Goal: Transaction & Acquisition: Obtain resource

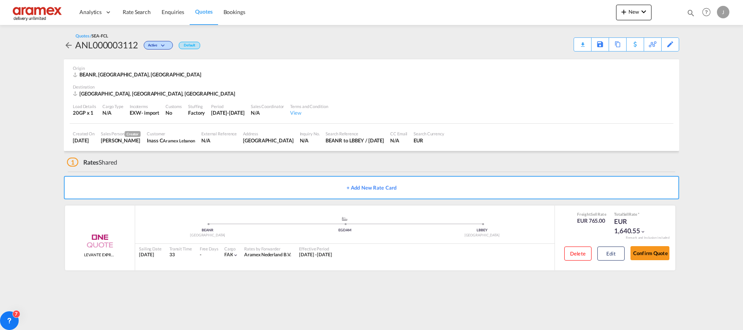
click at [203, 15] on span "Quotes" at bounding box center [203, 11] width 17 height 7
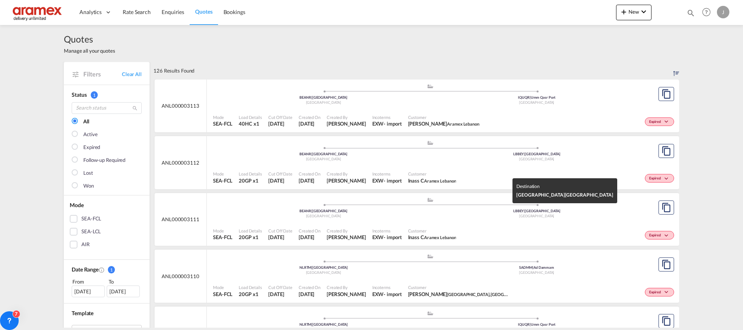
click at [462, 217] on div "[GEOGRAPHIC_DATA]" at bounding box center [536, 215] width 213 height 5
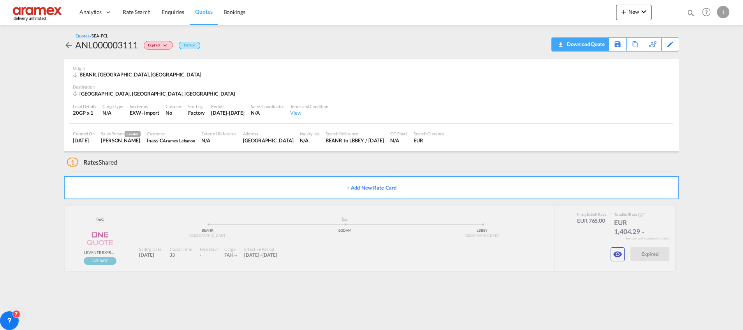
click at [596, 47] on div "Download Quote" at bounding box center [585, 44] width 40 height 12
click at [668, 42] on div "Edit" at bounding box center [670, 44] width 9 height 13
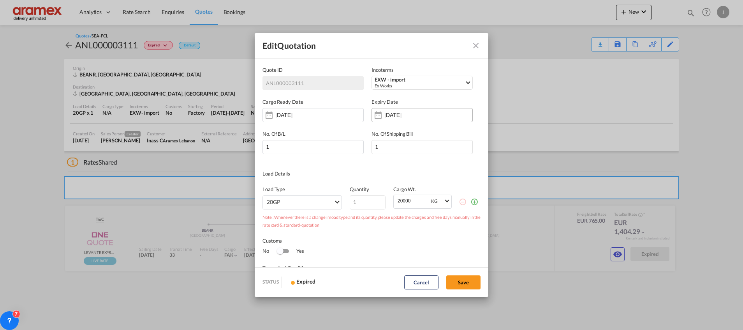
click at [425, 114] on input "[DATE]" at bounding box center [408, 115] width 49 height 6
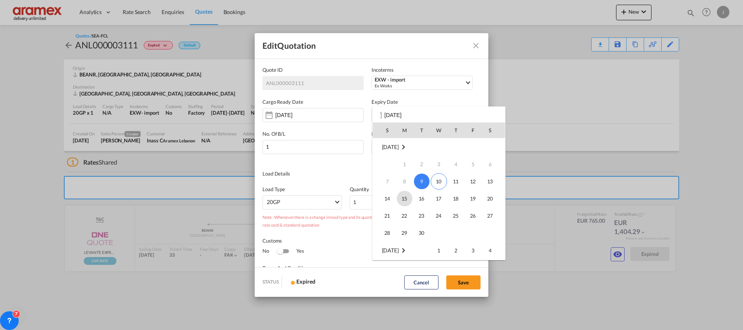
click at [403, 197] on span "15" at bounding box center [405, 198] width 16 height 16
type input "[DATE]"
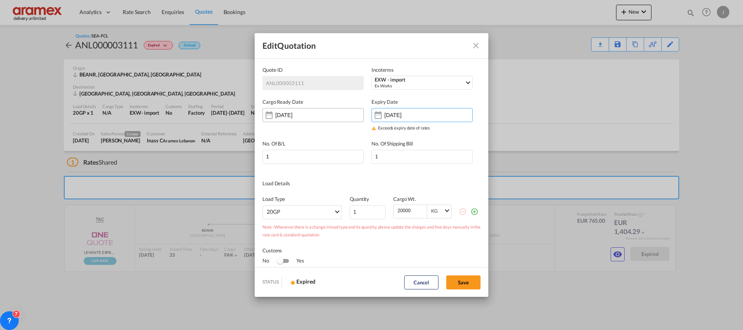
click at [321, 115] on input "[DATE]" at bounding box center [299, 115] width 49 height 6
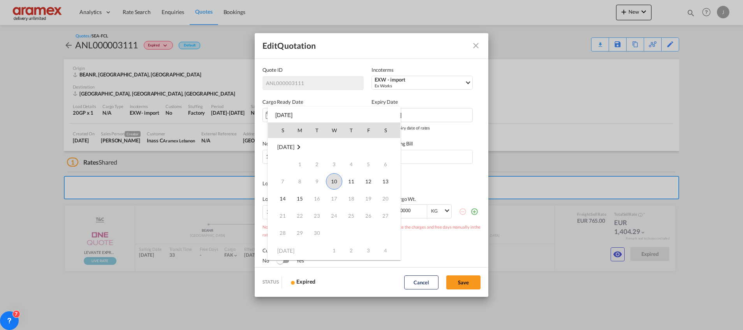
click at [336, 178] on span "10" at bounding box center [334, 181] width 16 height 16
type input "[DATE]"
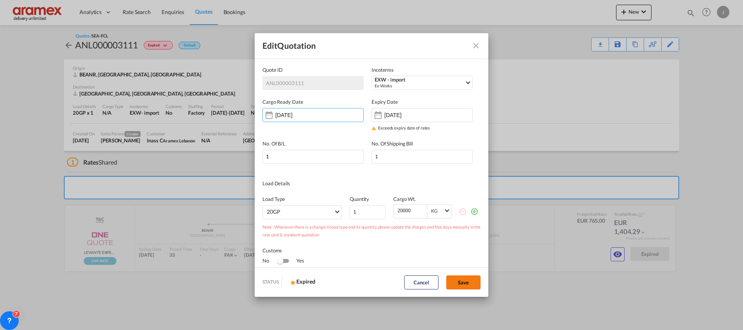
click at [467, 279] on button "Save" at bounding box center [463, 282] width 34 height 14
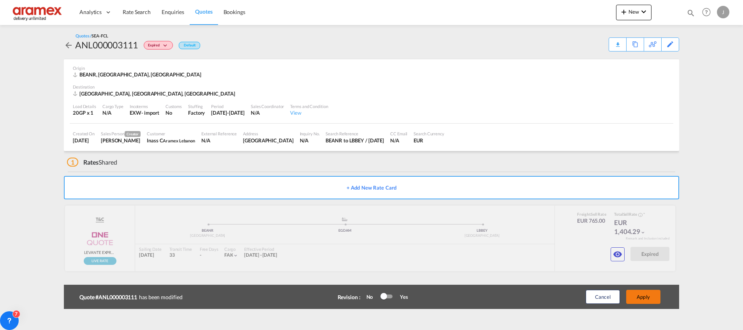
click at [641, 296] on button "Apply" at bounding box center [643, 296] width 34 height 14
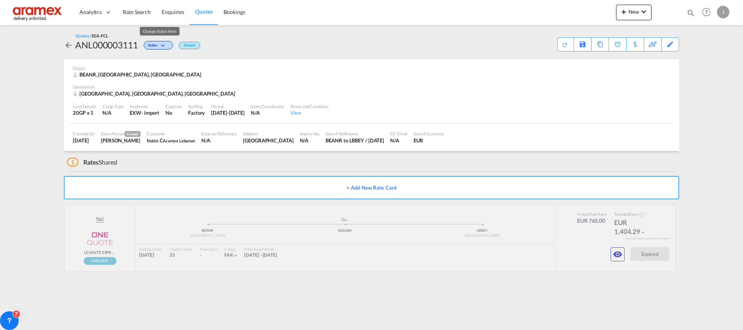
click at [167, 44] on md-icon "icon-chevron-down" at bounding box center [163, 46] width 9 height 4
click at [418, 102] on div "Follow-up Required Lost" at bounding box center [371, 165] width 743 height 330
click at [578, 46] on div "Copy Quote" at bounding box center [591, 44] width 26 height 13
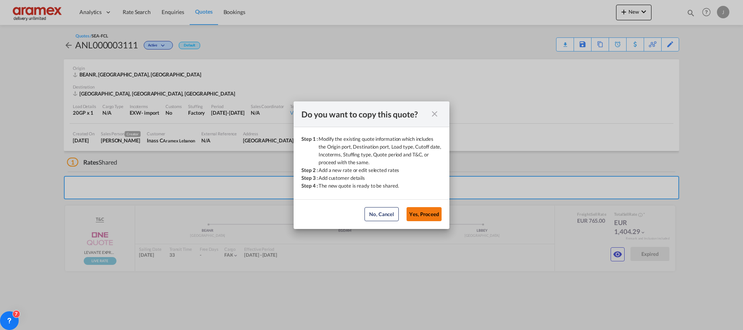
click at [428, 211] on button "Yes, Proceed" at bounding box center [424, 214] width 35 height 14
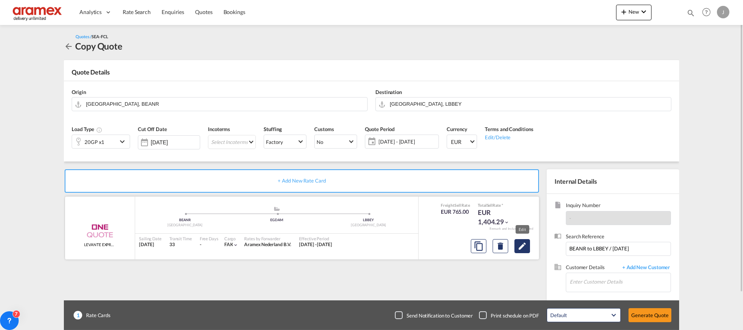
click at [520, 245] on md-icon "Edit" at bounding box center [522, 245] width 9 height 9
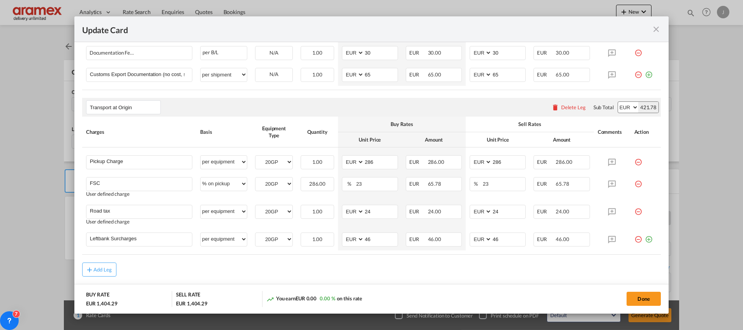
scroll to position [458, 0]
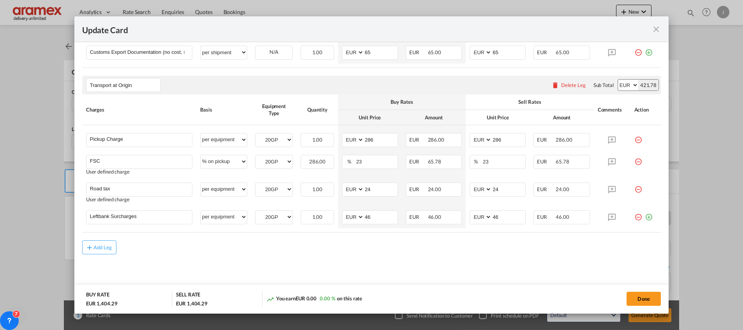
click at [640, 83] on div "421.78" at bounding box center [648, 84] width 20 height 11
copy div "421.78"
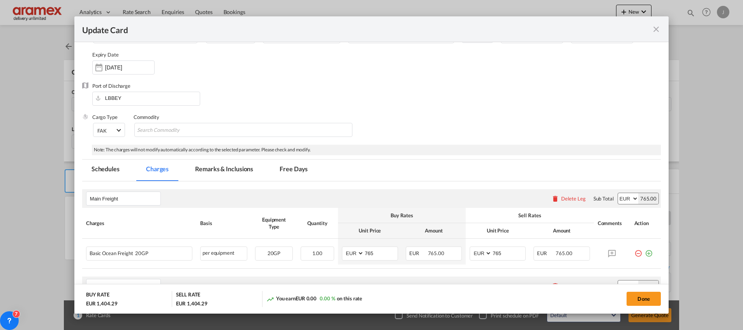
scroll to position [0, 0]
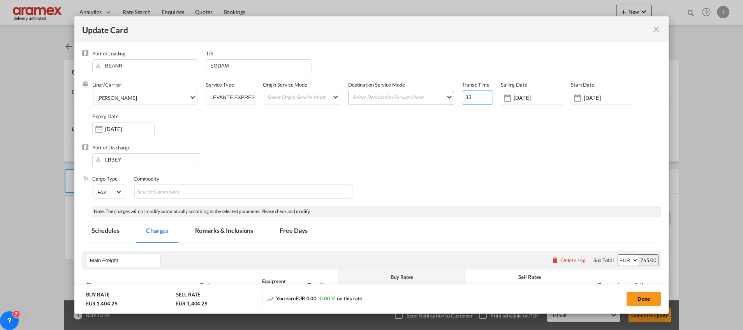
drag, startPoint x: 474, startPoint y: 95, endPoint x: 445, endPoint y: 97, distance: 28.9
click at [445, 97] on div "Liner/Carrier [PERSON_NAME] 2HM LOGISTICS D.O.O AAXL GLOBAL SHIPPING LINES LLC …" at bounding box center [376, 112] width 569 height 62
type input "21"
click at [534, 96] on input "[DATE]" at bounding box center [538, 98] width 49 height 6
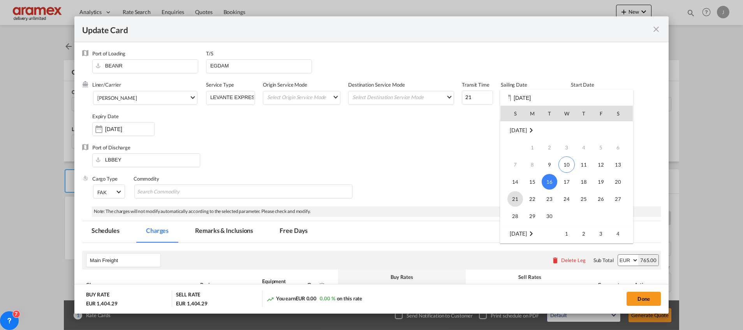
click at [520, 198] on span "21" at bounding box center [516, 199] width 16 height 16
type input "[DATE]"
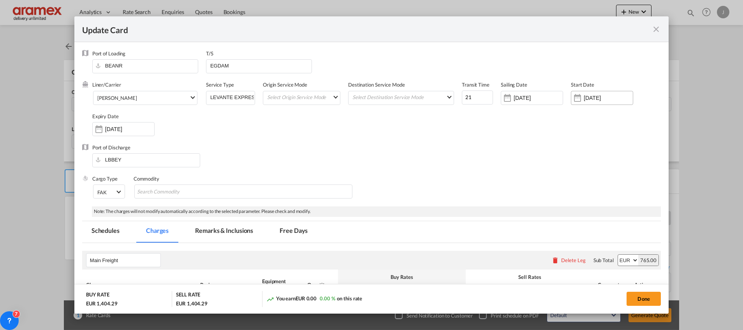
click at [599, 97] on input "[DATE]" at bounding box center [608, 98] width 49 height 6
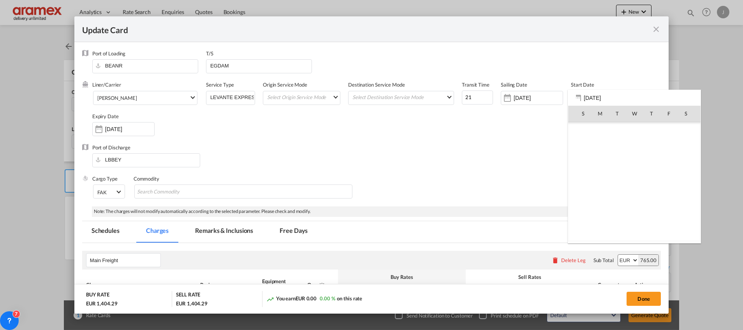
scroll to position [180433, 0]
click at [642, 162] on span "10" at bounding box center [634, 164] width 16 height 16
type input "[DATE]"
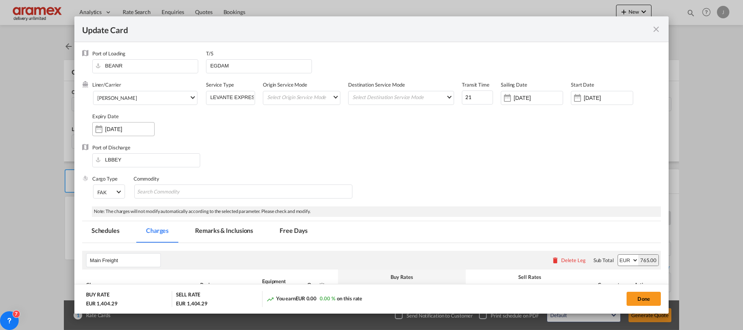
click at [119, 130] on input "[DATE]" at bounding box center [129, 129] width 49 height 6
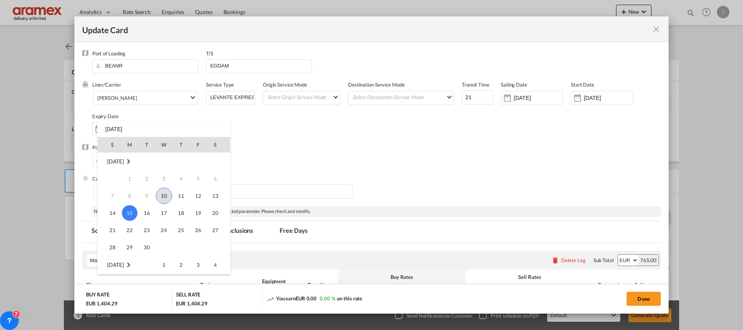
click at [165, 194] on span "10" at bounding box center [164, 195] width 16 height 16
type input "[DATE]"
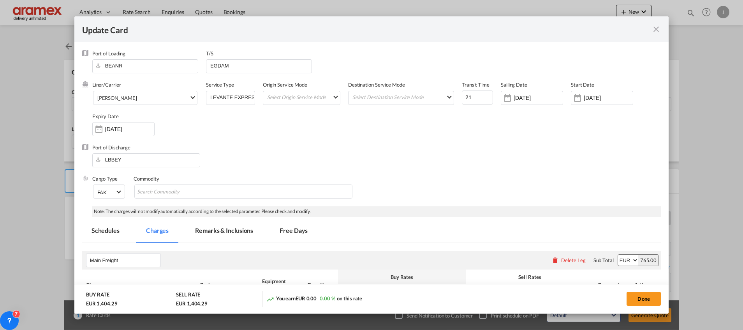
click at [477, 160] on div "Port of Discharge LBBEY" at bounding box center [371, 159] width 579 height 31
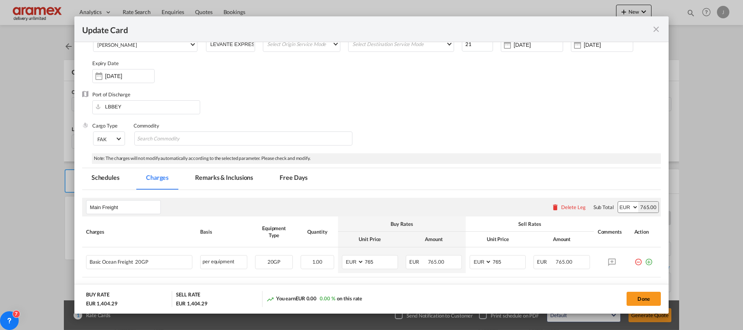
scroll to position [49, 0]
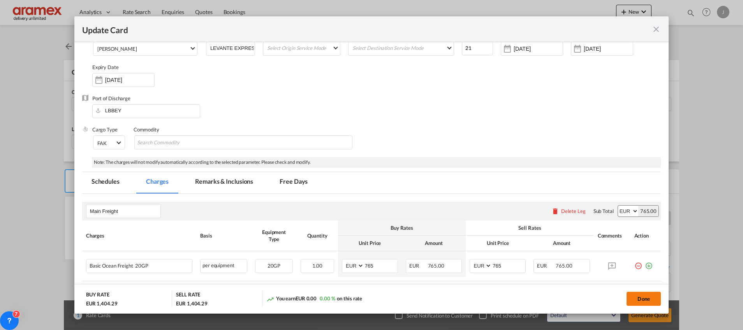
click at [650, 297] on button "Done" at bounding box center [644, 298] width 34 height 14
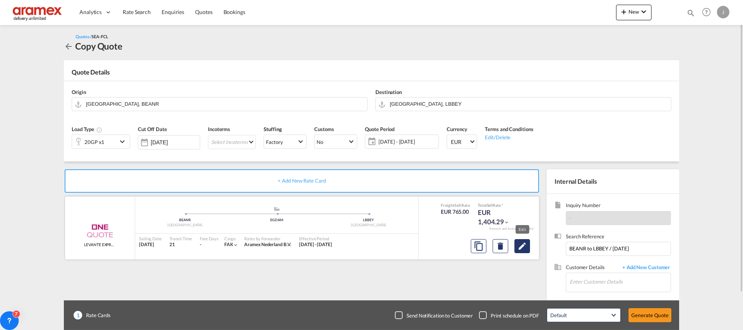
click at [525, 243] on md-icon "Edit" at bounding box center [522, 245] width 9 height 9
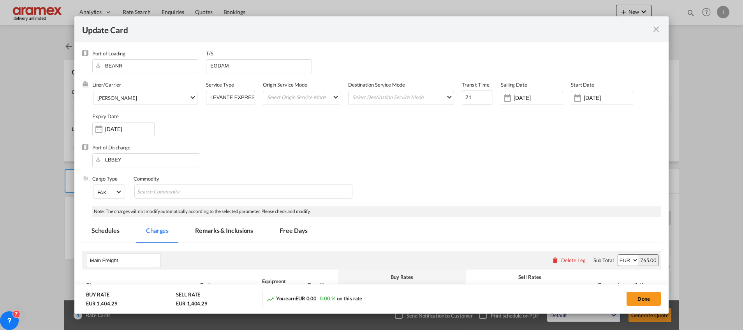
click at [652, 26] on md-icon "icon-close fg-AAA8AD m-0 pointer" at bounding box center [656, 29] width 9 height 9
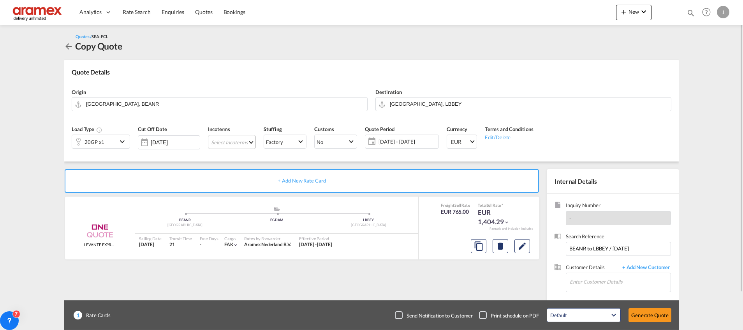
click at [233, 143] on md-select "Select Incoterms FCA - export Free Carrier FOB - export Free on Board CPT - imp…" at bounding box center [232, 142] width 48 height 14
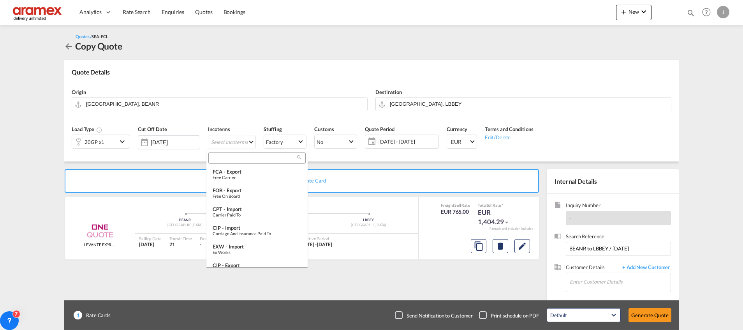
click at [227, 158] on input "search" at bounding box center [254, 157] width 86 height 7
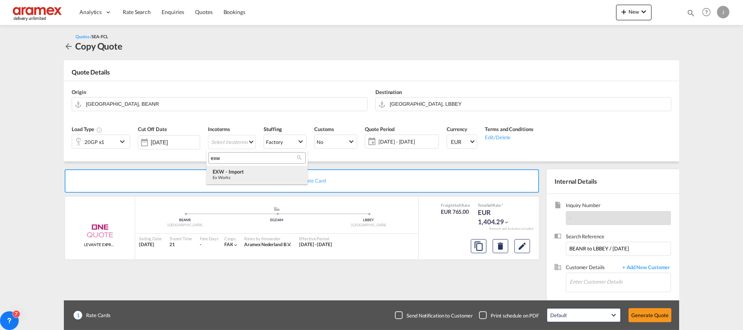
type input "exw"
click at [243, 170] on div "EXW - import" at bounding box center [257, 171] width 89 height 6
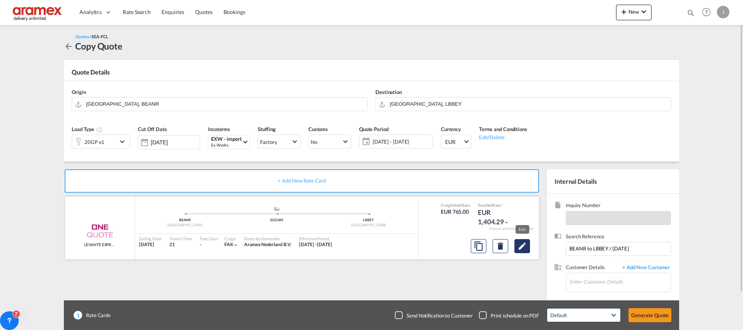
click at [527, 249] on md-icon "Edit" at bounding box center [522, 245] width 9 height 9
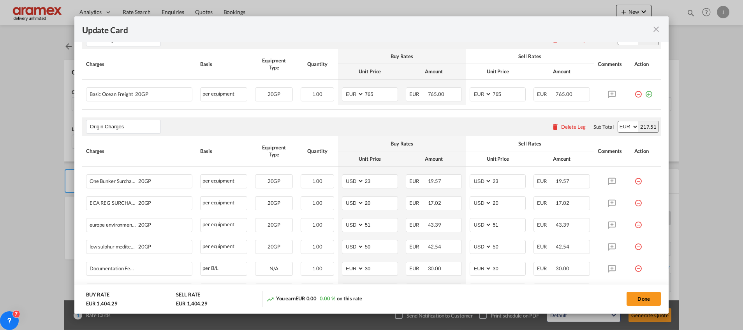
scroll to position [292, 0]
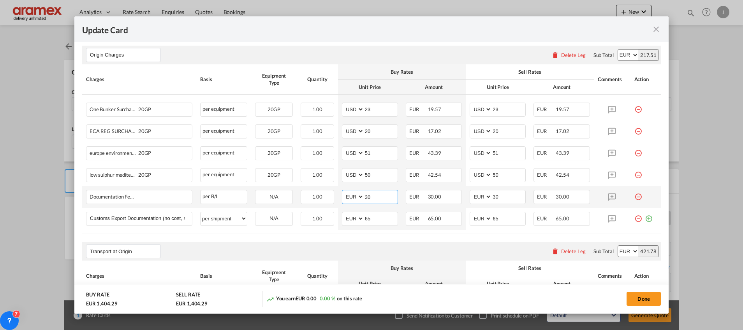
drag, startPoint x: 375, startPoint y: 197, endPoint x: 346, endPoint y: 199, distance: 28.9
click at [346, 199] on md-input-container "AED AFN ALL AMD ANG AOA ARS AUD AWG AZN BAM BBD BDT BGN BHD BIF BMD BND BOB BRL…" at bounding box center [370, 197] width 56 height 14
type input "50"
click at [499, 194] on input "30" at bounding box center [508, 196] width 33 height 12
click at [492, 198] on input "30" at bounding box center [508, 196] width 33 height 12
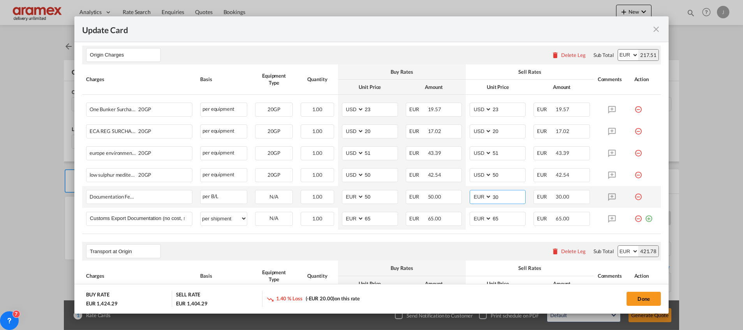
click at [492, 198] on input "30" at bounding box center [508, 196] width 33 height 12
type input "50"
click at [451, 240] on rate-modification "Main Freight Please enter leg name Leg Name Already Exists Delete Leg Sub Total…" at bounding box center [371, 185] width 579 height 469
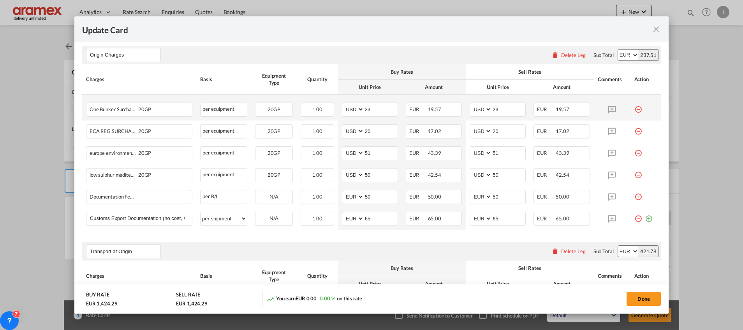
click at [635, 108] on md-icon "icon-minus-circle-outline red-400-fg" at bounding box center [639, 106] width 8 height 8
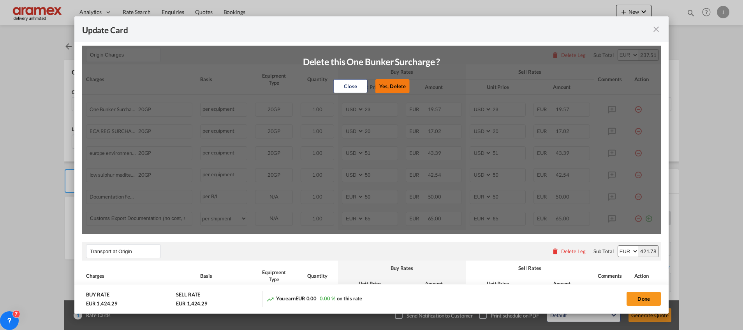
click at [391, 88] on button "Yes, Delete" at bounding box center [392, 86] width 34 height 14
type input "20"
type input "51"
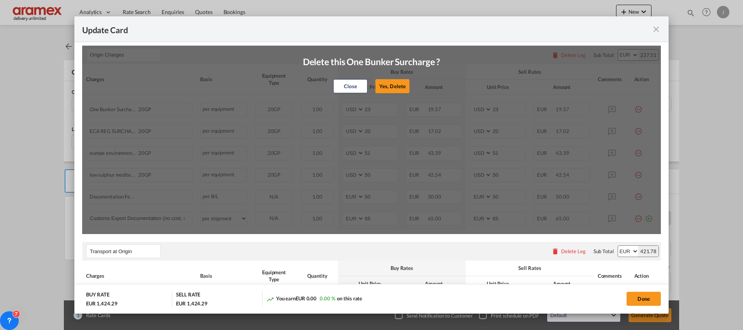
type input "50"
select select "string:EUR"
type input "65"
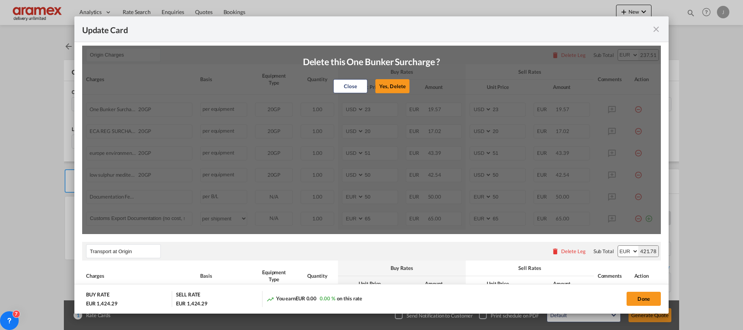
type input "65"
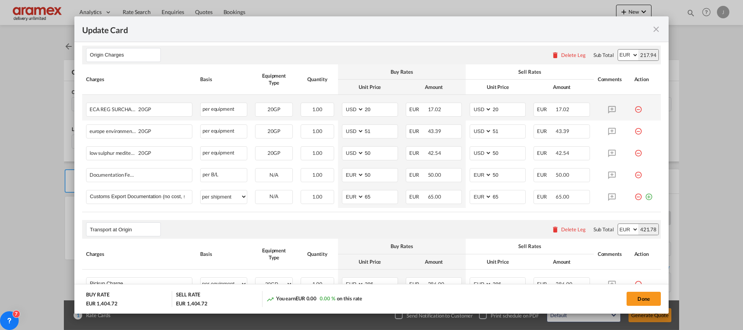
click at [635, 110] on md-icon "icon-minus-circle-outline red-400-fg" at bounding box center [639, 106] width 8 height 8
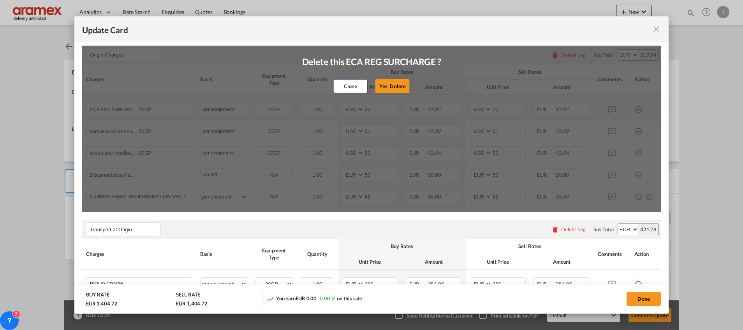
drag, startPoint x: 390, startPoint y: 86, endPoint x: 497, endPoint y: 95, distance: 108.3
click at [400, 86] on button "Yes, Delete" at bounding box center [392, 86] width 34 height 14
type input "51"
type input "50"
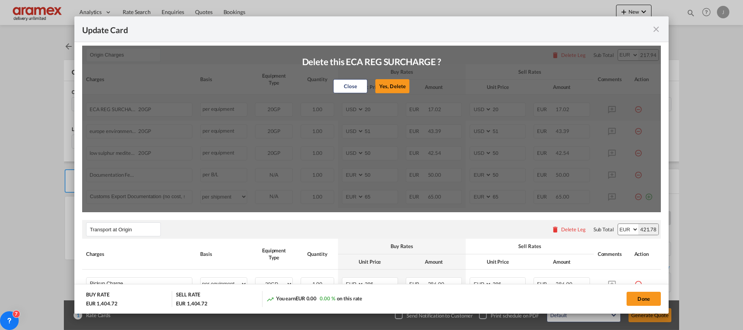
type input "50"
select select "string:EUR"
type input "65"
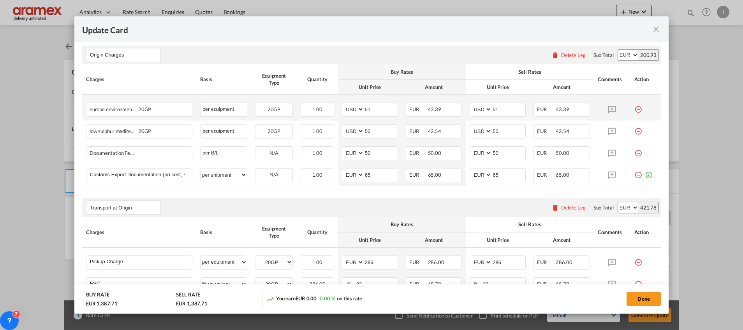
click at [635, 109] on md-icon "icon-minus-circle-outline red-400-fg" at bounding box center [639, 106] width 8 height 8
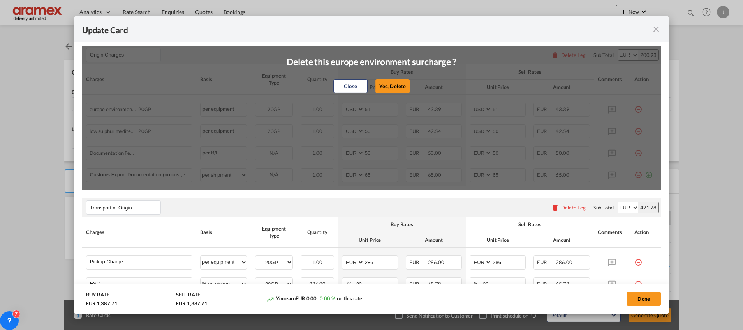
drag, startPoint x: 389, startPoint y: 84, endPoint x: 493, endPoint y: 92, distance: 104.4
click at [389, 84] on button "Yes, Delete" at bounding box center [392, 86] width 34 height 14
type input "50"
select select "string:EUR"
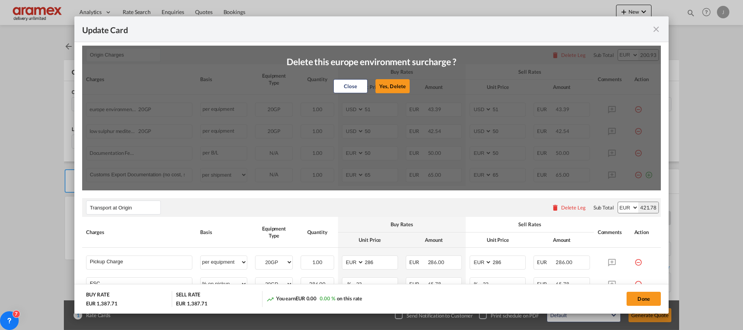
select select "string:EUR"
type input "65"
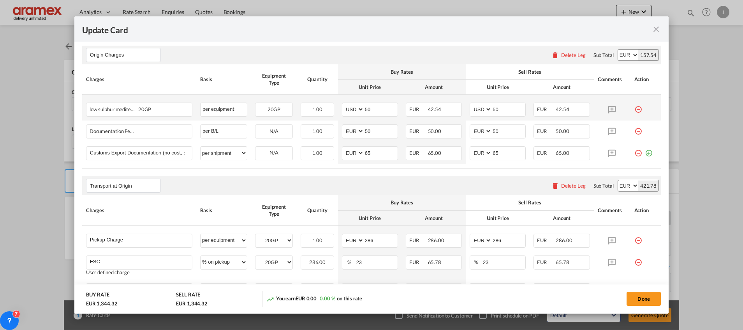
click at [635, 109] on md-icon "icon-minus-circle-outline red-400-fg" at bounding box center [639, 106] width 8 height 8
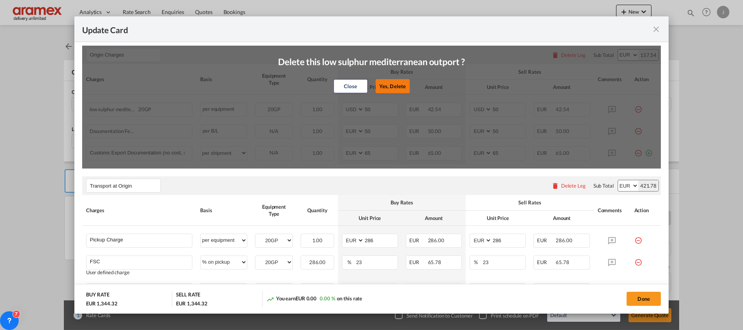
click at [393, 84] on button "Yes, Delete" at bounding box center [392, 86] width 34 height 14
select select "string:EUR"
type input "65"
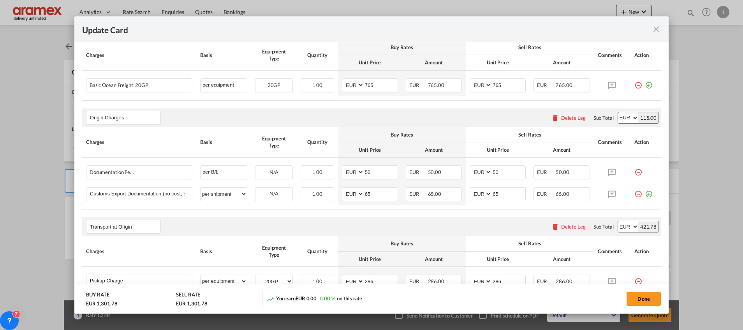
scroll to position [175, 0]
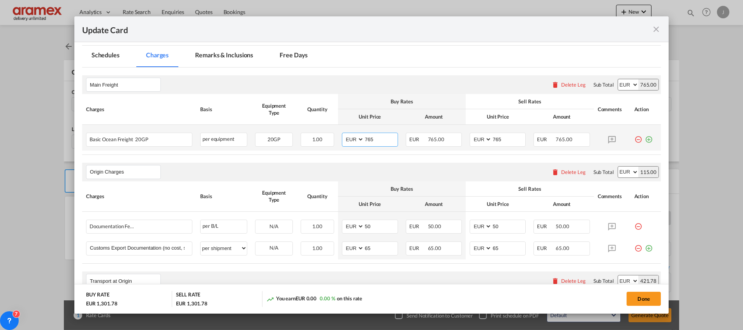
drag, startPoint x: 374, startPoint y: 138, endPoint x: 342, endPoint y: 138, distance: 31.9
click at [342, 138] on md-input-container "AED AFN ALL AMD ANG AOA ARS AUD AWG AZN BAM BBD BDT BGN BHD BIF BMD BND [PERSON…" at bounding box center [370, 139] width 56 height 14
paste input "57"
type input "575"
click at [476, 139] on md-input-container "AED AFN ALL AMD ANG AOA ARS AUD AWG AZN BAM BBD BDT BGN BHD BIF BMD BND [PERSON…" at bounding box center [498, 139] width 56 height 14
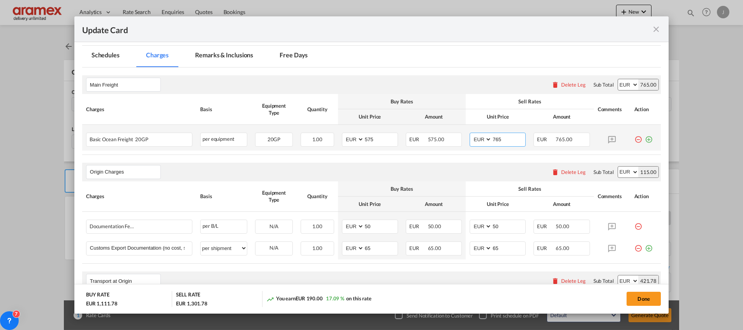
paste input "57"
type input "575"
click at [645, 137] on md-icon "icon-plus-circle-outline green-400-fg" at bounding box center [649, 136] width 8 height 8
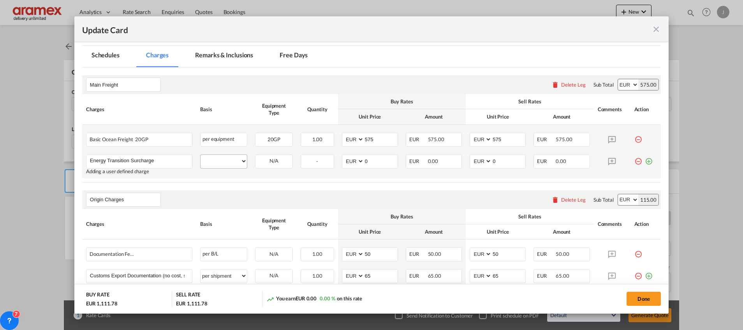
type input "Energy Transition Surcharge"
click at [224, 160] on select "per equipment per container per B/L per shipping bill per shipment % on freight…" at bounding box center [224, 161] width 46 height 12
select select "per equipment"
click at [201, 155] on select "per equipment per container per B/L per shipping bill per shipment % on freight…" at bounding box center [224, 161] width 46 height 12
click at [645, 162] on md-icon "icon-plus-circle-outline green-400-fg" at bounding box center [649, 158] width 8 height 8
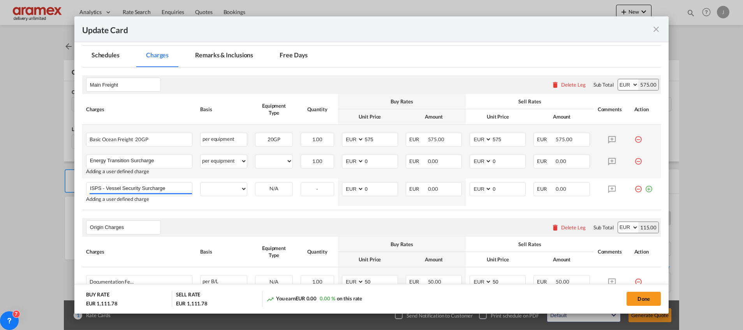
type input "ISPS - Vessel Security Surcharge"
click at [645, 189] on md-icon "icon-plus-circle-outline green-400-fg" at bounding box center [649, 186] width 8 height 8
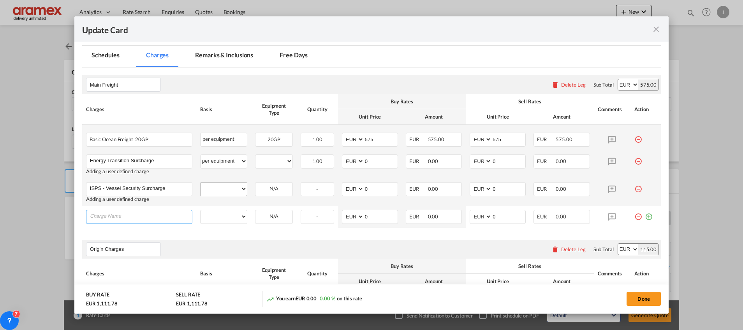
paste input "Low Sulfur Surcharge"
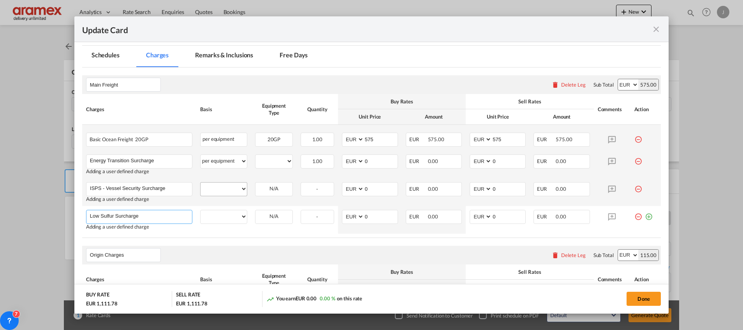
type input "Low Sulfur Surcharge"
drag, startPoint x: 217, startPoint y: 187, endPoint x: 223, endPoint y: 181, distance: 8.3
click at [217, 187] on select "per equipment per container per B/L per shipping bill per shipment % on freight…" at bounding box center [224, 188] width 46 height 12
select select "per equipment"
click at [201, 182] on select "per equipment per container per B/L per shipping bill per shipment % on freight…" at bounding box center [224, 188] width 46 height 12
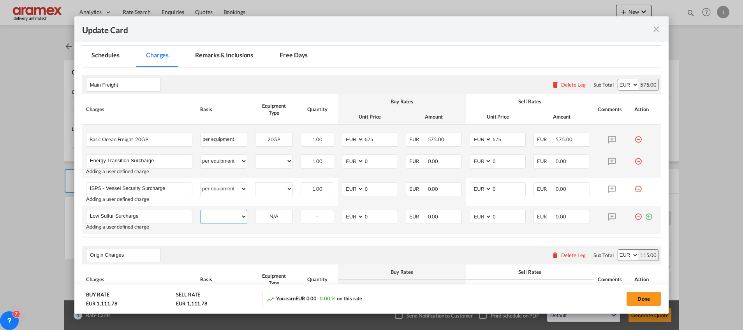
click at [217, 210] on select "per equipment per container per B/L per shipping bill per shipment % on freight…" at bounding box center [224, 216] width 46 height 12
select select "per equipment"
click at [201, 210] on select "per equipment per container per B/L per shipping bill per shipment % on freight…" at bounding box center [224, 216] width 46 height 12
drag, startPoint x: 271, startPoint y: 161, endPoint x: 275, endPoint y: 167, distance: 7.7
click at [271, 161] on select "20GP" at bounding box center [274, 161] width 37 height 11
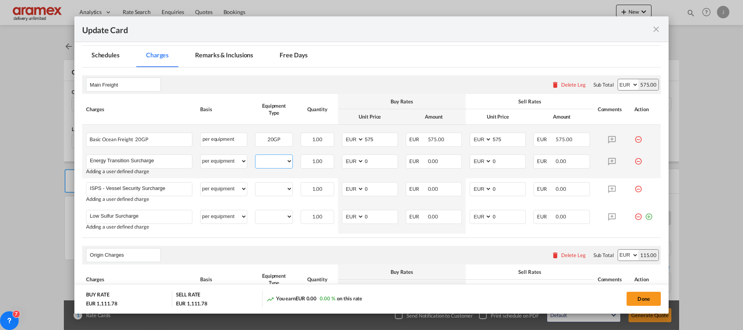
select select "20GP"
click at [256, 156] on select "20GP" at bounding box center [274, 161] width 37 height 11
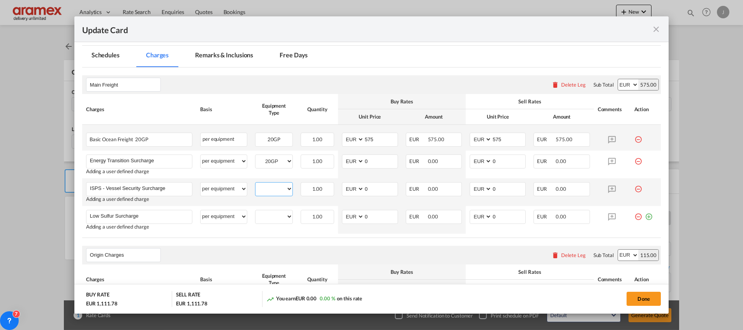
drag, startPoint x: 271, startPoint y: 188, endPoint x: 272, endPoint y: 196, distance: 7.8
click at [271, 188] on select "20GP" at bounding box center [274, 188] width 37 height 11
select select "20GP"
click at [256, 183] on select "20GP" at bounding box center [274, 188] width 37 height 11
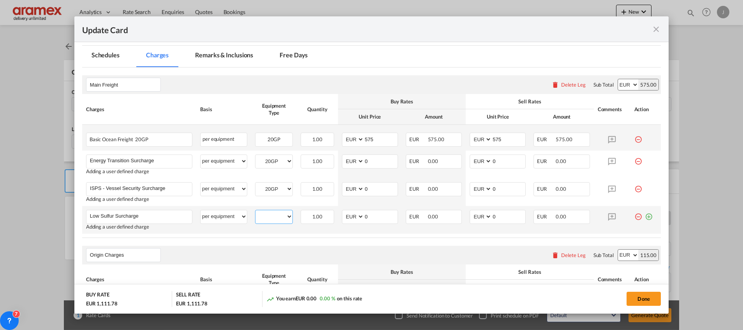
drag, startPoint x: 268, startPoint y: 218, endPoint x: 268, endPoint y: 223, distance: 5.1
click at [268, 218] on select "20GP" at bounding box center [274, 216] width 37 height 11
select select "20GP"
click at [256, 211] on select "20GP" at bounding box center [274, 216] width 37 height 11
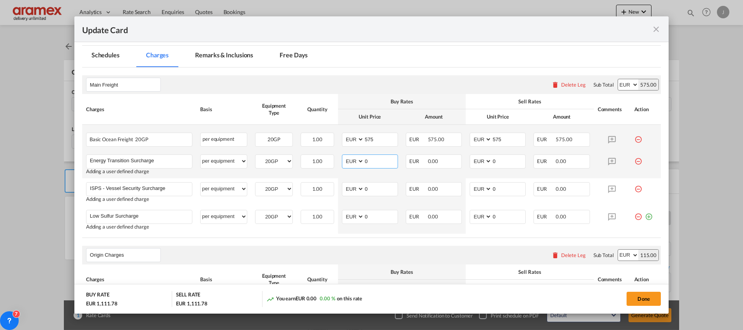
drag, startPoint x: 375, startPoint y: 162, endPoint x: 333, endPoint y: 161, distance: 42.5
click at [333, 161] on tr "Energy Transition Surcharge Please Enter User Defined Charges Cannot Be Publish…" at bounding box center [371, 164] width 579 height 28
paste input "4"
type input "40"
click at [504, 158] on input "0" at bounding box center [508, 161] width 33 height 12
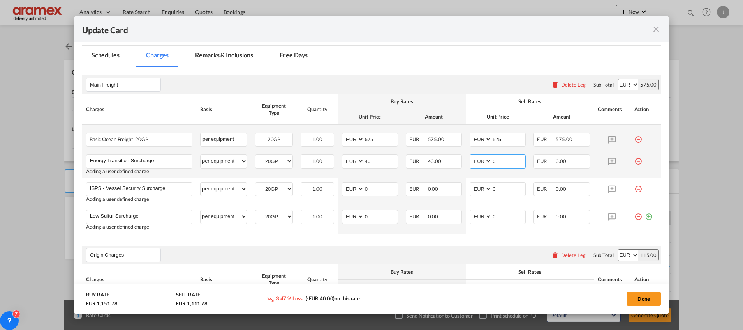
drag, startPoint x: 505, startPoint y: 159, endPoint x: 458, endPoint y: 159, distance: 47.1
click at [458, 159] on tr "Energy Transition Surcharge Please Enter User Defined Charges Cannot Be Publish…" at bounding box center [371, 164] width 579 height 28
paste input "4"
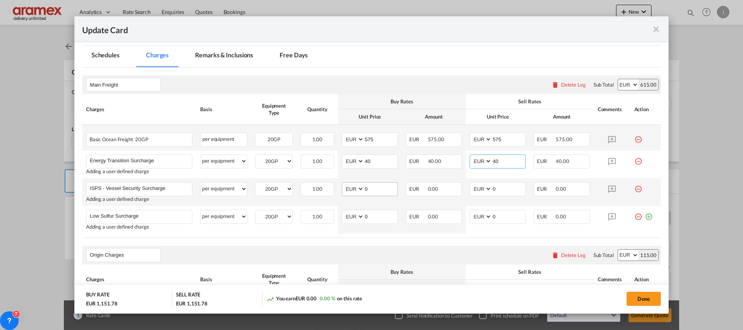
type input "40"
click at [380, 187] on input "0" at bounding box center [380, 188] width 33 height 12
drag, startPoint x: 380, startPoint y: 187, endPoint x: 340, endPoint y: 189, distance: 40.2
click at [342, 189] on md-input-container "AED AFN ALL AMD ANG AOA ARS AUD AWG AZN BAM BBD BDT BGN BHD BIF BMD BND BOB BRL…" at bounding box center [370, 189] width 56 height 14
type input "12"
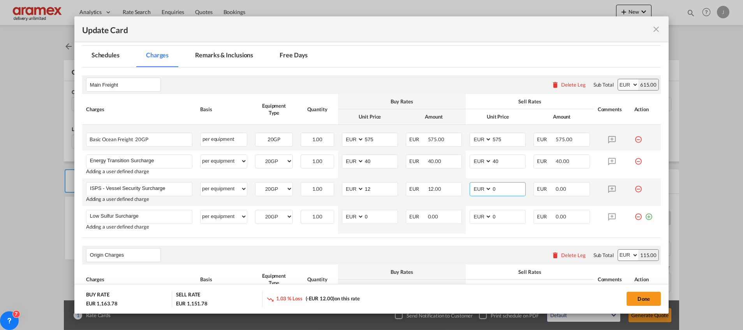
drag, startPoint x: 498, startPoint y: 193, endPoint x: 502, endPoint y: 192, distance: 4.9
click at [499, 192] on input "0" at bounding box center [508, 188] width 33 height 12
drag, startPoint x: 505, startPoint y: 189, endPoint x: 460, endPoint y: 191, distance: 44.8
click at [466, 191] on td "AED AFN ALL AMD ANG AOA ARS AUD AWG AZN BAM BBD BDT BGN BHD BIF BMD BND BOB BRL…" at bounding box center [498, 192] width 64 height 28
type input "12"
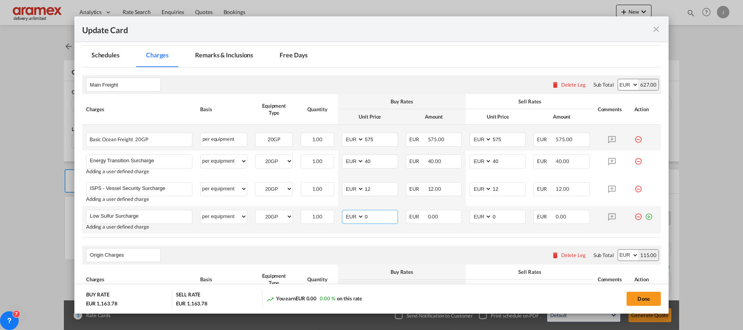
drag, startPoint x: 375, startPoint y: 213, endPoint x: 349, endPoint y: 213, distance: 25.7
click at [349, 213] on md-input-container "AED AFN ALL AMD ANG AOA ARS AUD AWG AZN BAM BBD BDT BGN BHD BIF BMD BND BOB BRL…" at bounding box center [370, 217] width 56 height 14
type input "50"
click at [504, 221] on input "0" at bounding box center [508, 216] width 33 height 12
drag, startPoint x: 506, startPoint y: 217, endPoint x: 462, endPoint y: 221, distance: 43.8
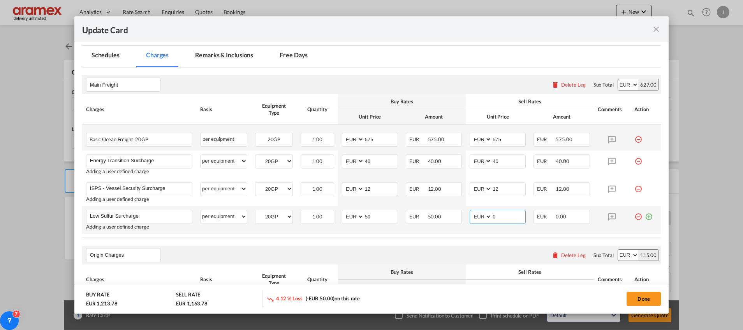
click at [466, 221] on td "AED AFN ALL AMD ANG AOA ARS AUD AWG AZN BAM BBD BDT BGN BHD BIF BMD BND BOB BRL…" at bounding box center [498, 220] width 64 height 28
type input "50"
click at [441, 245] on div "Origin Charges Please enter leg name Leg Name Already Exists Delete Leg Sub Tot…" at bounding box center [371, 254] width 579 height 19
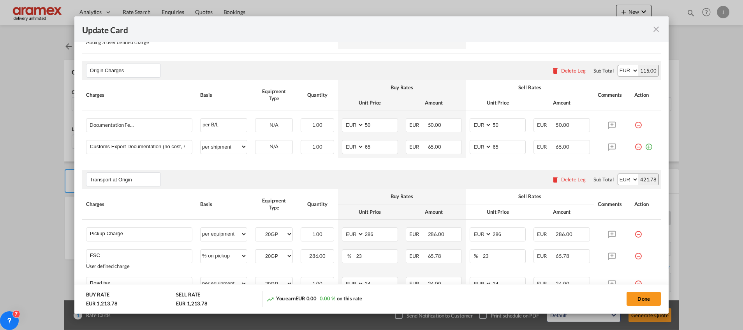
scroll to position [337, 0]
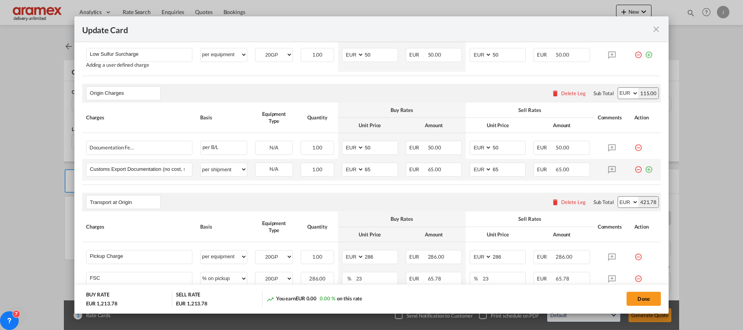
click at [645, 167] on md-icon "icon-plus-circle-outline green-400-fg" at bounding box center [649, 166] width 8 height 8
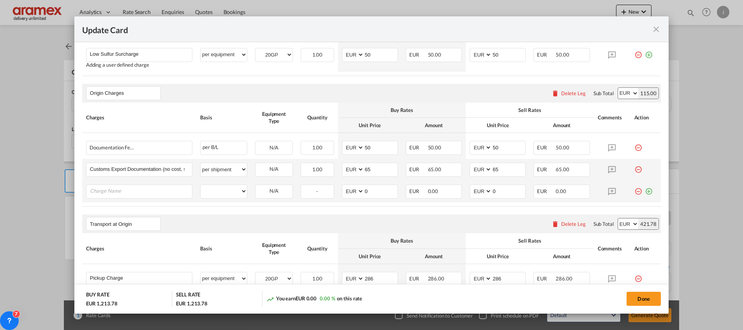
click at [645, 192] on md-icon "icon-plus-circle-outline green-400-fg" at bounding box center [649, 188] width 8 height 8
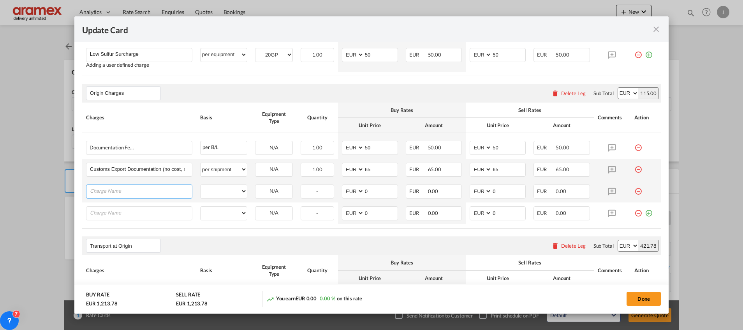
click at [159, 190] on input "Charge Name" at bounding box center [141, 191] width 102 height 12
paste input "Terminal handl ch origin"
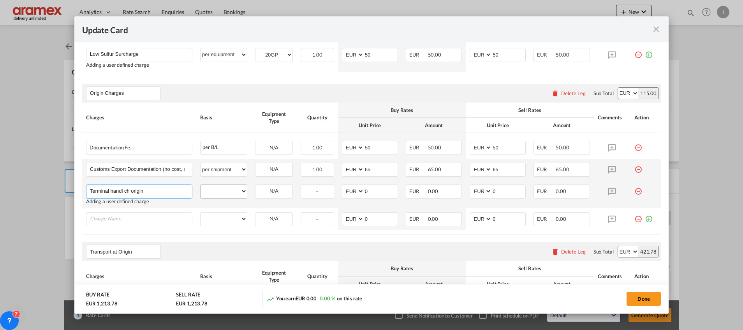
type input "Terminal handl ch origin"
drag, startPoint x: 227, startPoint y: 191, endPoint x: 231, endPoint y: 186, distance: 6.5
click at [227, 191] on select "per equipment per container per B/L per shipping bill per shipment per pallet p…" at bounding box center [224, 191] width 46 height 12
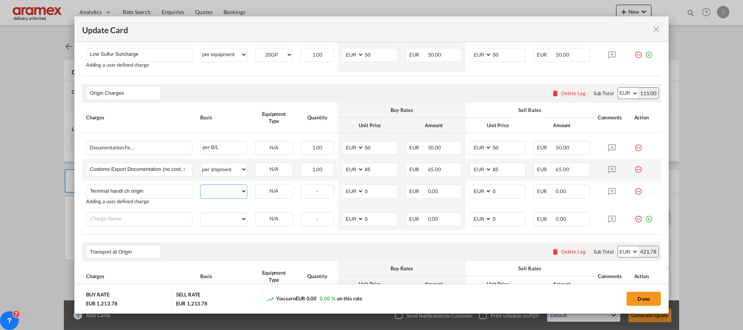
select select "per equipment"
click at [201, 185] on select "per equipment per container per B/L per shipping bill per shipment per pallet p…" at bounding box center [224, 191] width 46 height 12
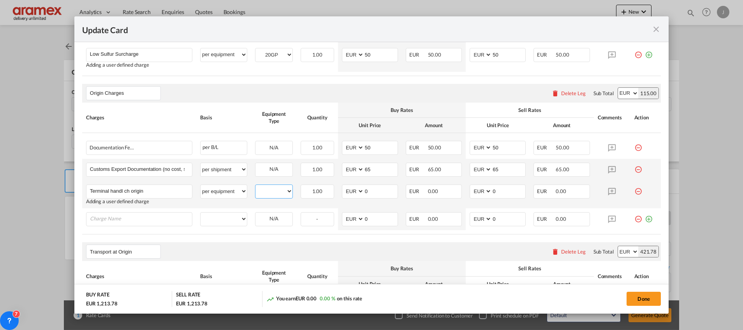
click at [268, 194] on select "20GP" at bounding box center [274, 191] width 37 height 11
select select "20GP"
click at [256, 186] on select "20GP" at bounding box center [274, 191] width 37 height 11
click at [343, 189] on md-input-container "AED AFN ALL AMD ANG AOA ARS AUD AWG AZN BAM BBD BDT BGN BHD BIF BMD BND BOB BRL…" at bounding box center [370, 191] width 56 height 14
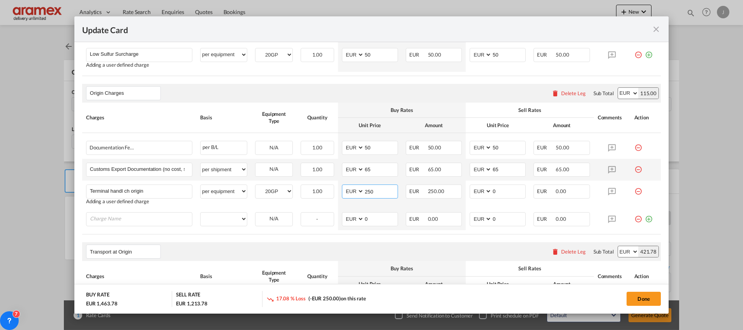
type input "250"
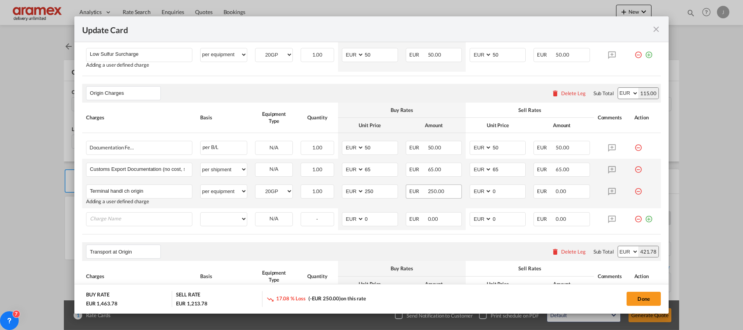
drag, startPoint x: 312, startPoint y: 262, endPoint x: 453, endPoint y: 198, distance: 154.8
click at [320, 256] on div "Transport at Origin Please enter leg name Leg Name Already Exists Delete Leg Su…" at bounding box center [371, 320] width 579 height 157
drag, startPoint x: 471, startPoint y: 190, endPoint x: 449, endPoint y: 190, distance: 22.6
click at [455, 190] on tr "Terminal handl ch origin Please Enter User Defined Charges Cannot Be Published …" at bounding box center [371, 194] width 579 height 28
drag, startPoint x: 506, startPoint y: 189, endPoint x: 441, endPoint y: 189, distance: 65.1
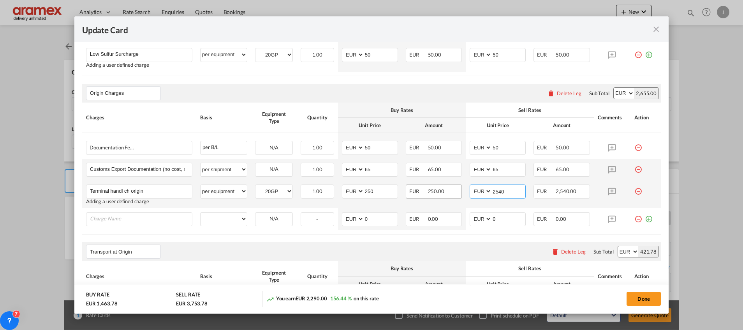
click at [441, 189] on tr "Terminal handl ch origin Please Enter User Defined Charges Cannot Be Published …" at bounding box center [371, 194] width 579 height 28
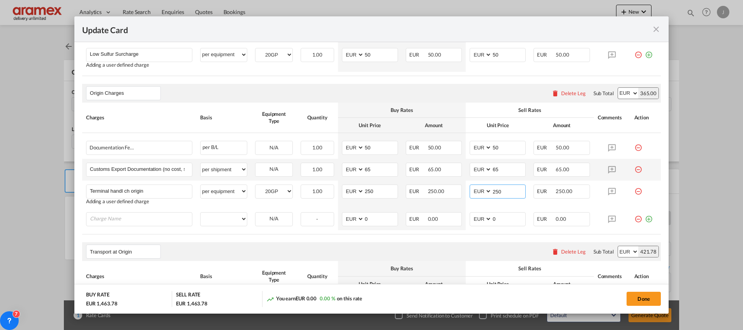
type input "250"
drag, startPoint x: 305, startPoint y: 258, endPoint x: 428, endPoint y: 219, distance: 129.5
click at [305, 257] on div "Transport at Origin Please enter leg name Leg Name Already Exists Delete Leg Su…" at bounding box center [371, 251] width 579 height 19
click at [635, 218] on md-icon "icon-minus-circle-outline red-400-fg" at bounding box center [639, 216] width 8 height 8
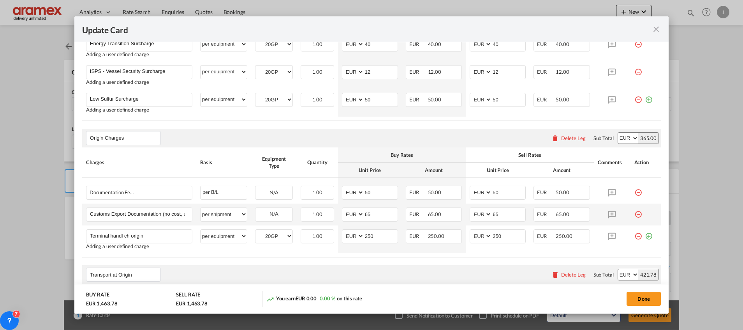
scroll to position [467, 0]
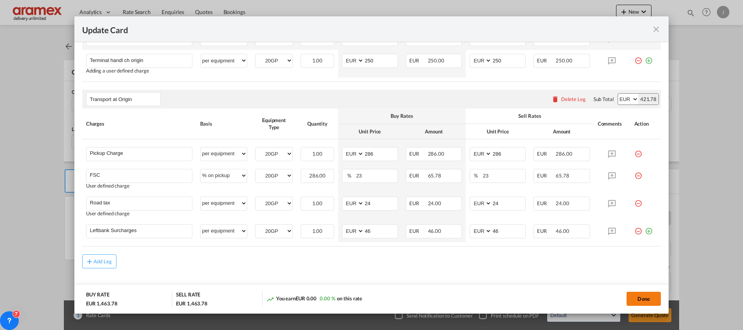
click at [642, 295] on button "Done" at bounding box center [644, 298] width 34 height 14
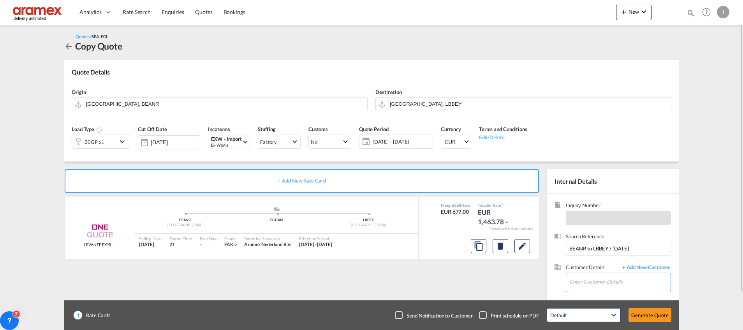
click at [602, 284] on input "Enter Customer Details" at bounding box center [620, 282] width 101 height 18
click at [600, 262] on div "Inass C inass @[DOMAIN_NAME] | Aramex Lebanon" at bounding box center [619, 262] width 101 height 21
type input "Aramex Lebanon, Inass C, [EMAIL_ADDRESS][DOMAIN_NAME]"
click at [642, 316] on button "Generate Quote" at bounding box center [650, 315] width 43 height 14
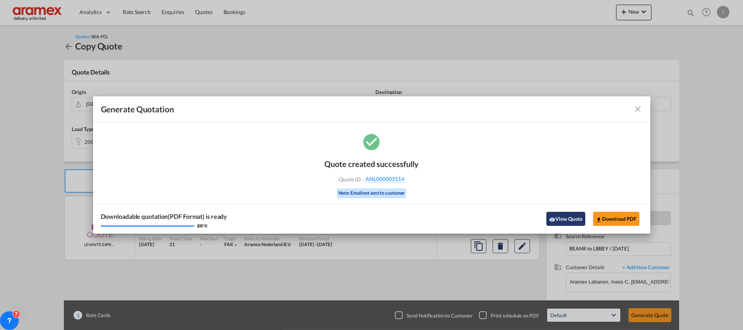
click at [555, 217] on button "View Quote" at bounding box center [565, 219] width 39 height 14
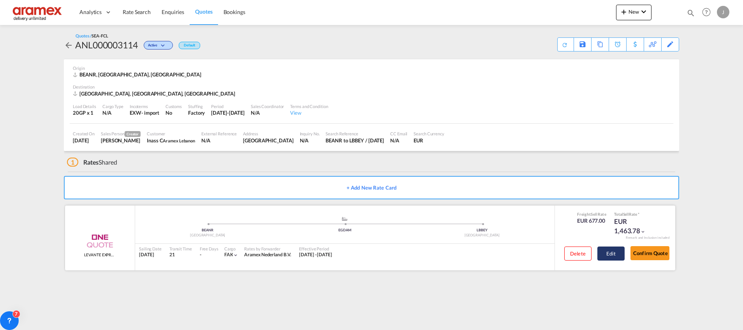
click at [610, 247] on button "Edit" at bounding box center [611, 253] width 27 height 14
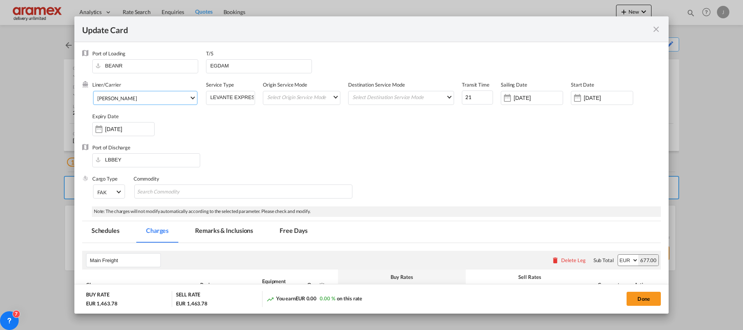
click at [125, 98] on span "[PERSON_NAME]" at bounding box center [143, 98] width 92 height 7
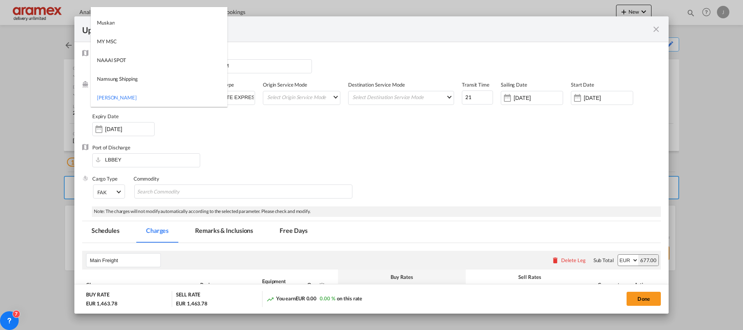
type md-option "466"
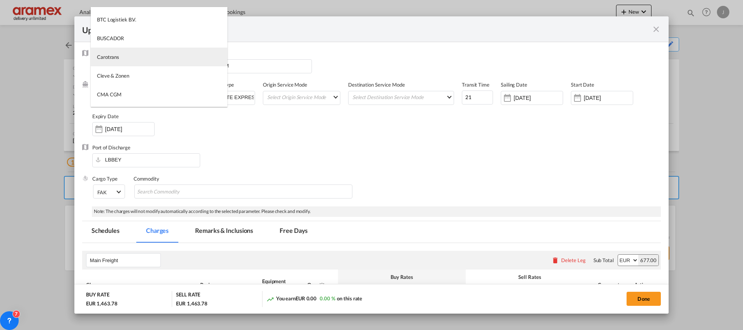
type md-option "795"
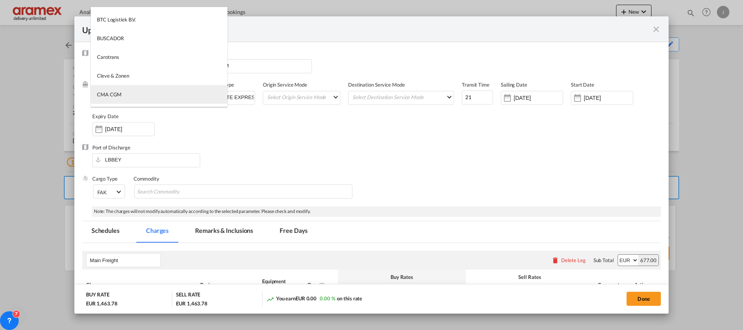
type md-option "17"
click at [125, 98] on md-option "CMA CGM" at bounding box center [159, 94] width 137 height 19
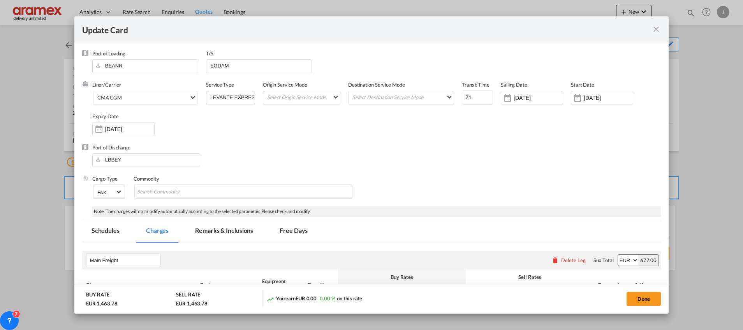
click at [367, 153] on div "Port of Discharge LBBEY" at bounding box center [371, 159] width 579 height 31
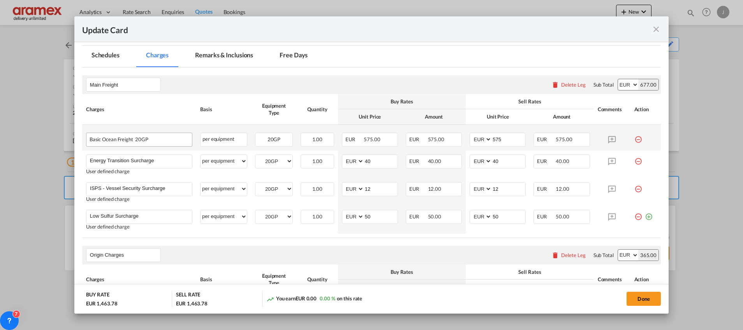
click at [164, 138] on div "Update Card Port ..." at bounding box center [176, 137] width 25 height 9
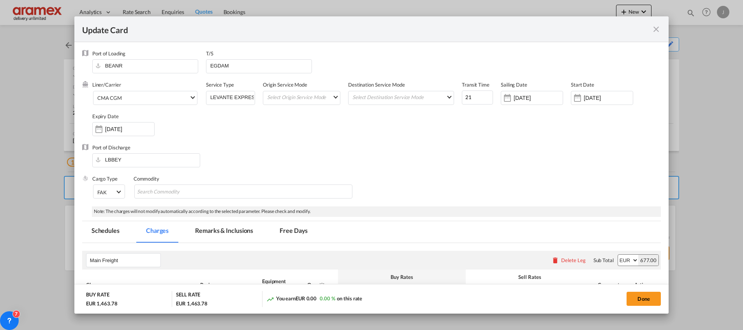
click at [218, 231] on md-tab-item "Remarks & Inclusions" at bounding box center [224, 231] width 77 height 21
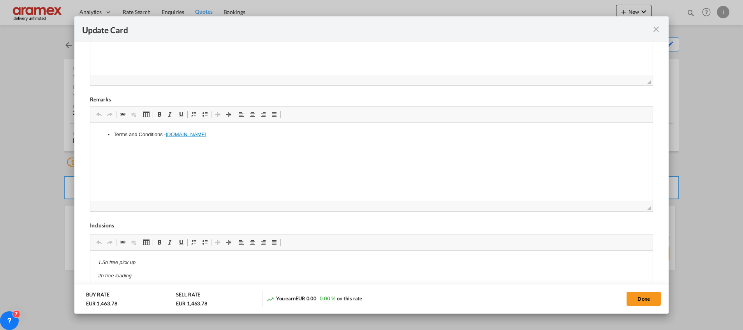
scroll to position [292, 0]
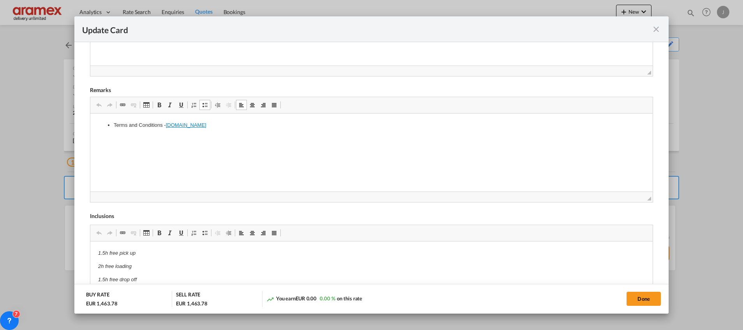
drag, startPoint x: 238, startPoint y: 126, endPoint x: 81, endPoint y: 120, distance: 156.7
click at [120, 120] on html "↵ Terms and Conditions - [DOMAIN_NAME]" at bounding box center [371, 125] width 562 height 24
click at [120, 120] on html "Terms and Conditions - [DOMAIN_NAME]" at bounding box center [371, 125] width 562 height 24
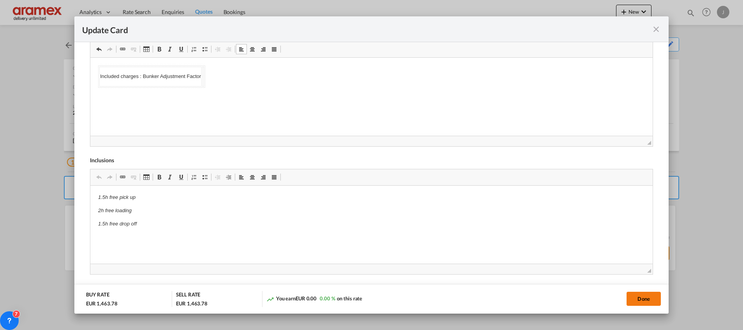
click at [640, 298] on button "Done" at bounding box center [644, 298] width 34 height 14
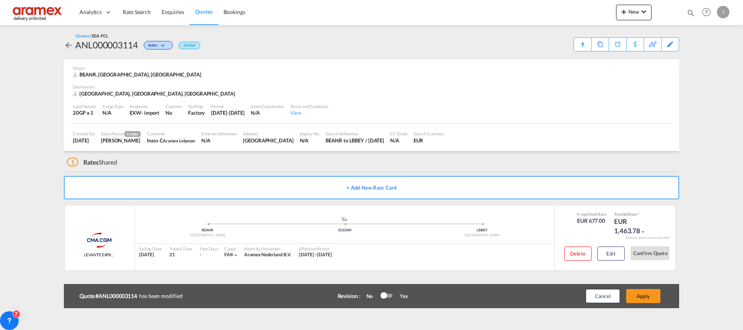
scroll to position [111, 0]
click at [640, 298] on button "Apply" at bounding box center [643, 296] width 34 height 14
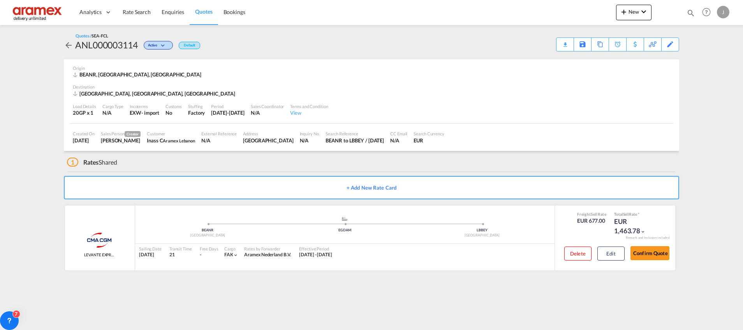
click at [0, 0] on div "Download Quote" at bounding box center [0, 0] width 0 height 0
click at [606, 250] on button "Edit" at bounding box center [611, 253] width 27 height 14
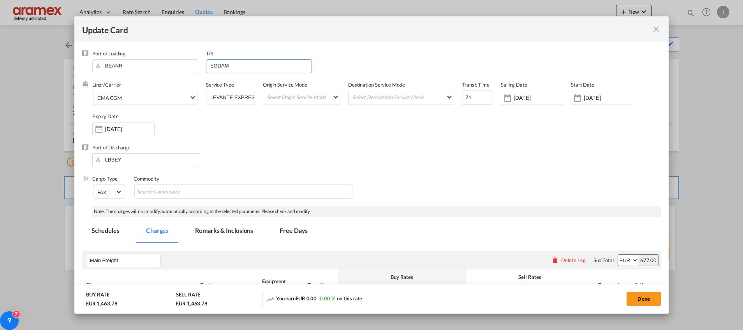
click at [223, 65] on input "EGDAM" at bounding box center [261, 66] width 102 height 12
click at [437, 187] on div "Cargo Type FAK FAK GCR GDSM General Cargo Hazardous Cargo Ambient Foodstuff Chi…" at bounding box center [376, 190] width 569 height 31
click at [642, 296] on button "Done" at bounding box center [644, 298] width 34 height 14
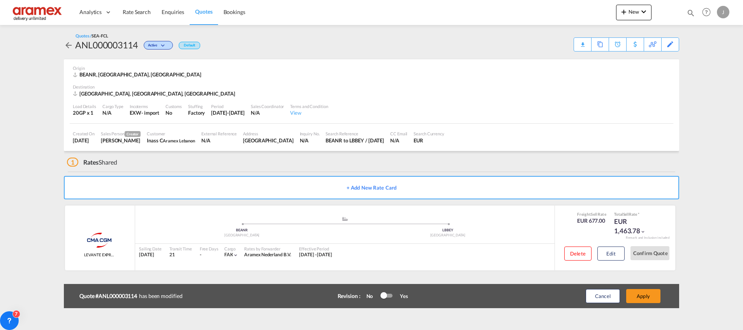
click at [642, 296] on button "Apply" at bounding box center [643, 296] width 34 height 14
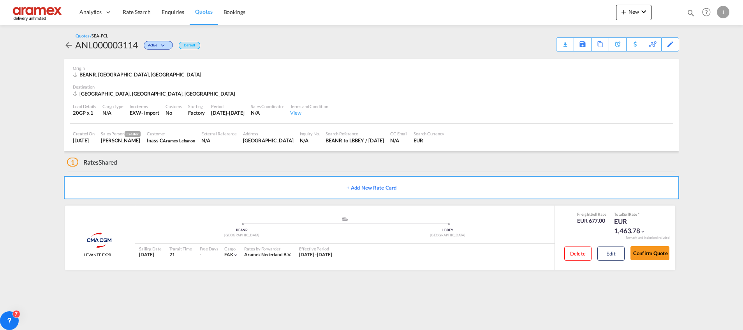
click at [0, 0] on div "Download Quote" at bounding box center [0, 0] width 0 height 0
